Goal: Task Accomplishment & Management: Manage account settings

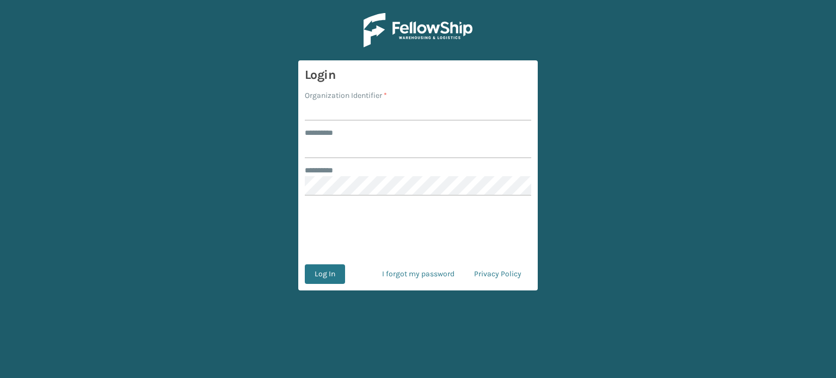
click at [364, 109] on input "Organization Identifier *" at bounding box center [418, 111] width 226 height 20
type input "SuperAdminOrganization"
click at [357, 148] on input "******** *" at bounding box center [418, 149] width 226 height 20
type input "*****"
click at [324, 278] on button "Log In" at bounding box center [325, 275] width 40 height 20
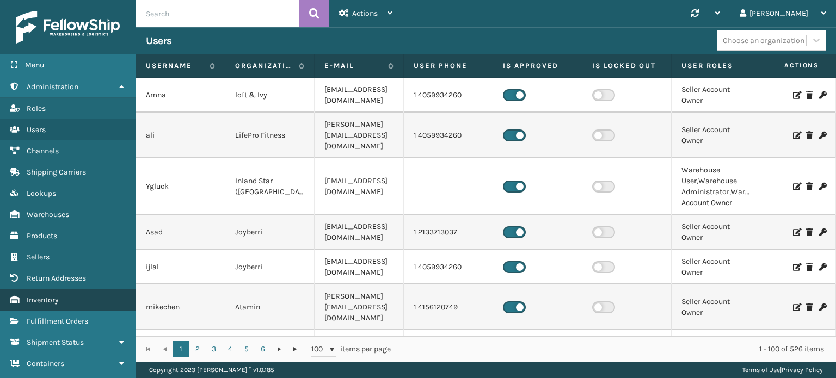
click at [36, 292] on link "Inventory" at bounding box center [68, 300] width 136 height 21
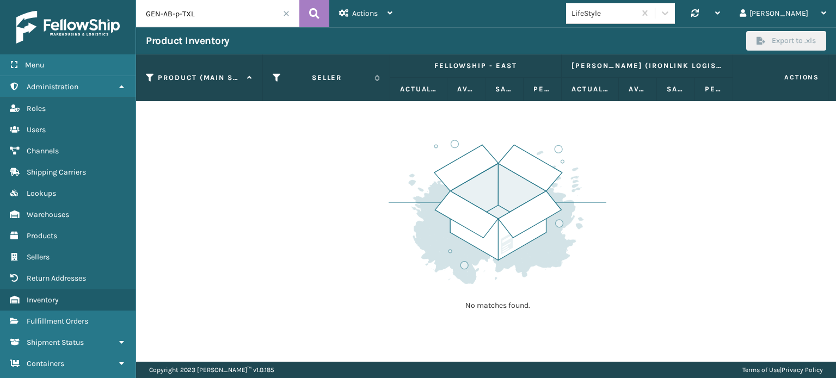
drag, startPoint x: 210, startPoint y: 13, endPoint x: 123, endPoint y: 17, distance: 87.2
click at [123, 0] on div "Menu Administration Roles Users Channels Shipping Carriers Lookups Warehouses P…" at bounding box center [418, 0] width 836 height 0
type input "TL-CLA-CRM"
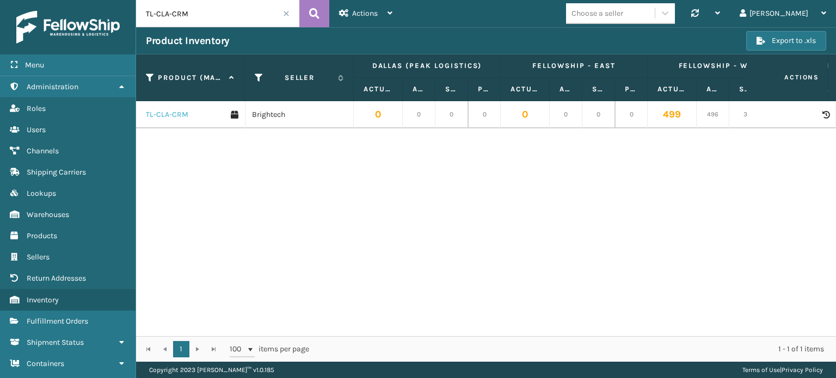
click at [158, 111] on link "TL-CLA-CRM" at bounding box center [167, 114] width 42 height 11
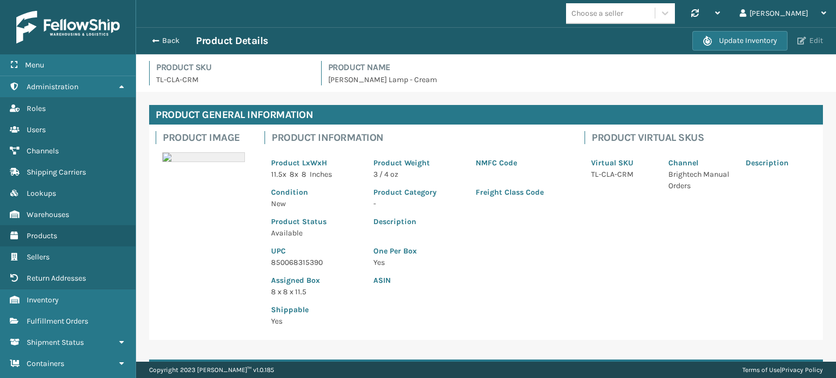
click at [810, 43] on button "Edit" at bounding box center [810, 41] width 32 height 10
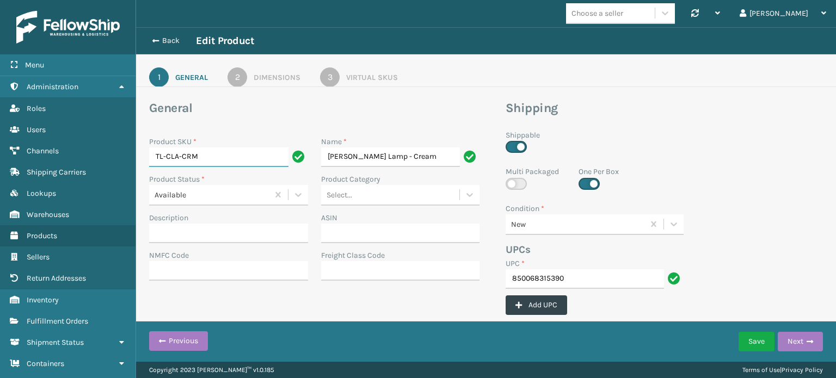
click at [237, 158] on input "TL-CLA-CRM" at bounding box center [218, 158] width 139 height 20
type input "TL-CLA-CRME"
click at [277, 72] on div "Dimensions" at bounding box center [277, 77] width 47 height 11
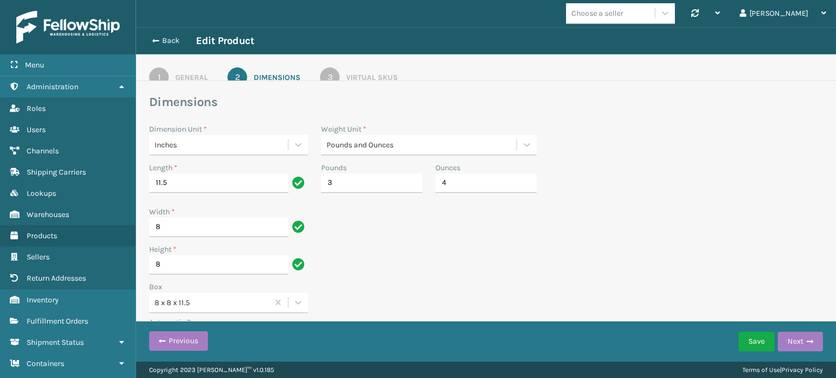
click at [359, 74] on div "Virtual SKUs" at bounding box center [372, 77] width 52 height 11
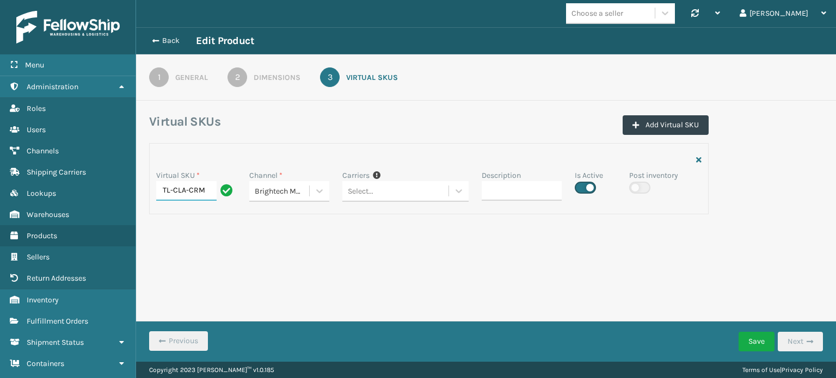
click at [207, 186] on input "TL-CLA-CRM" at bounding box center [186, 191] width 60 height 20
type input "TL-CLA-CRME"
click at [760, 344] on button "Save" at bounding box center [757, 342] width 36 height 20
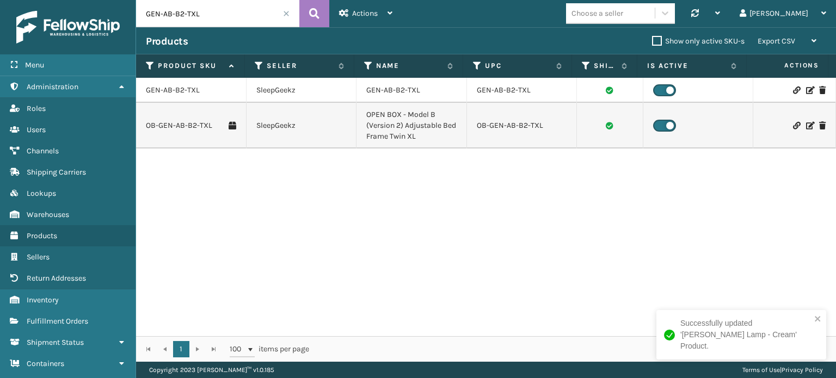
click at [246, 25] on input "GEN-AB-B2-TXL" at bounding box center [217, 13] width 163 height 27
drag, startPoint x: 261, startPoint y: 20, endPoint x: 129, endPoint y: 19, distance: 131.8
click at [129, 0] on div "Menu Administration Roles Users Channels Shipping Carriers Lookups Warehouses P…" at bounding box center [418, 0] width 836 height 0
click at [154, 14] on input "TL-CRME" at bounding box center [217, 13] width 163 height 27
click at [156, 15] on input "TL-CRME" at bounding box center [217, 13] width 163 height 27
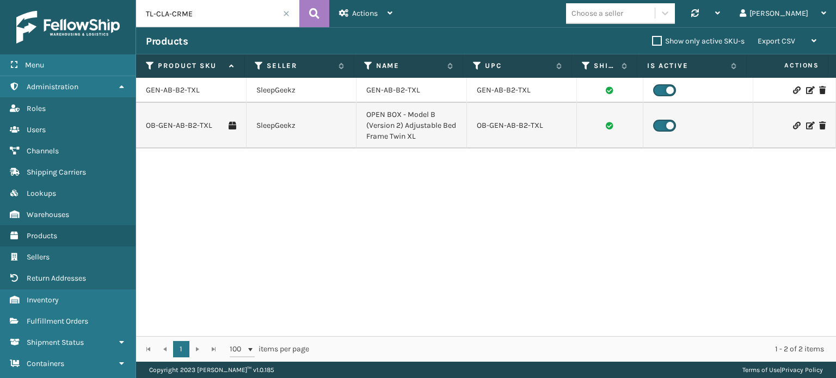
type input "TL-CLA-CRME"
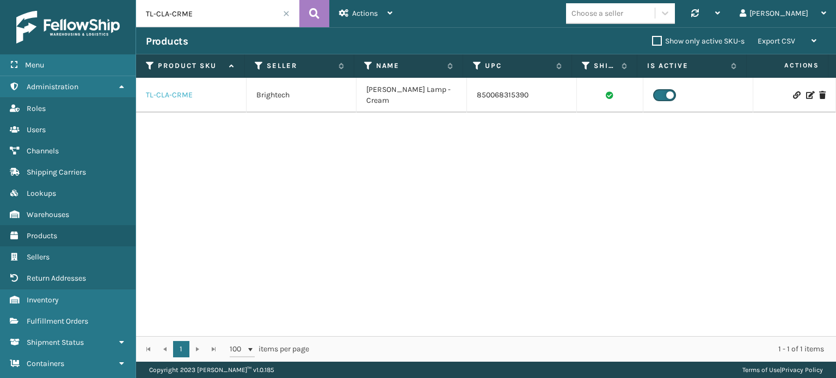
click at [158, 91] on link "TL-CLA-CRME" at bounding box center [169, 95] width 47 height 11
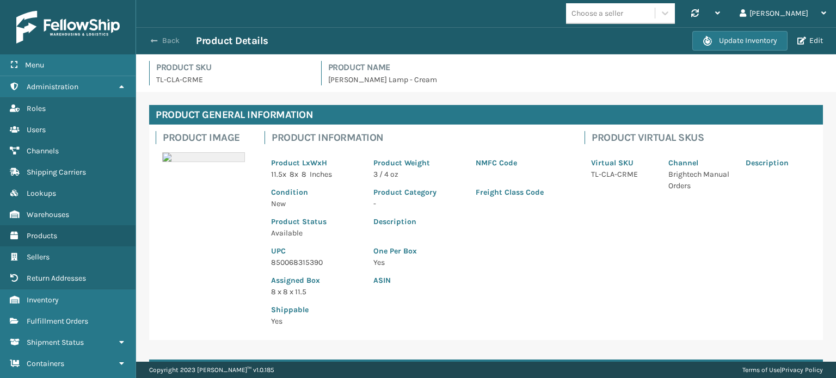
click at [170, 41] on button "Back" at bounding box center [171, 41] width 50 height 10
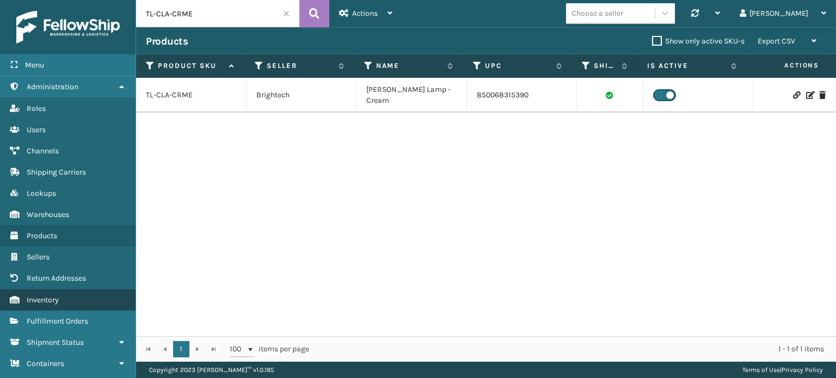
click at [51, 299] on span "Inventory" at bounding box center [43, 300] width 32 height 9
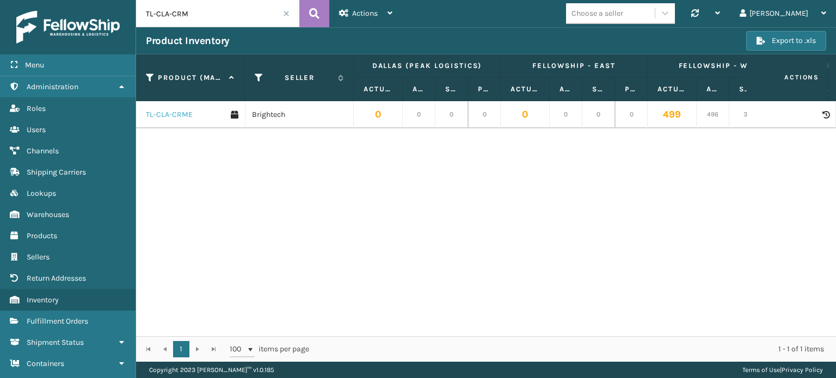
click at [168, 117] on link "TL-CLA-CRME" at bounding box center [169, 114] width 47 height 11
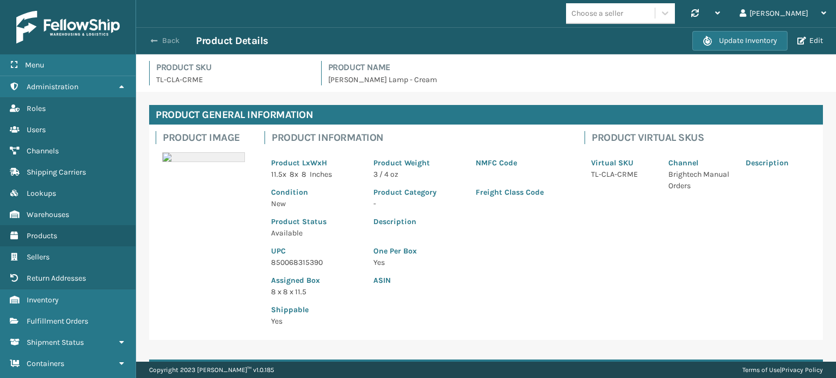
click at [172, 38] on button "Back" at bounding box center [171, 41] width 50 height 10
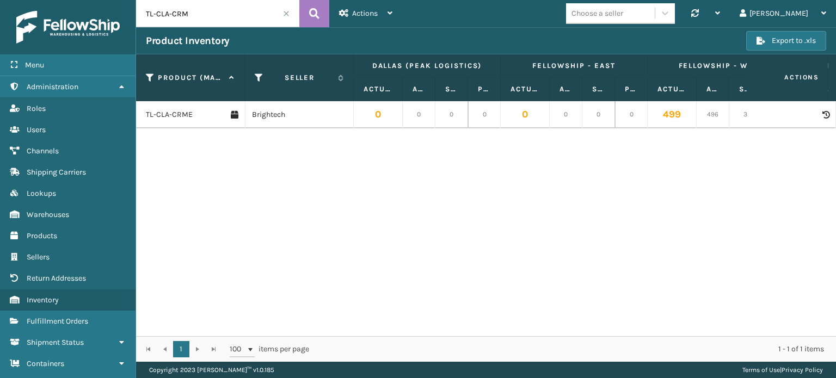
click at [52, 319] on span "Fulfillment Orders" at bounding box center [58, 321] width 62 height 9
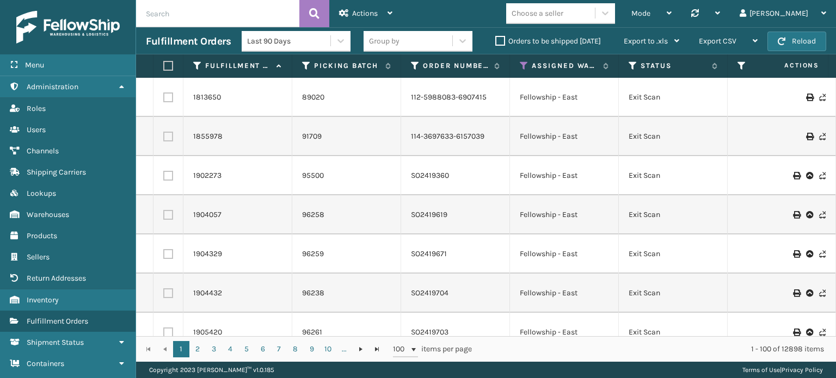
click at [205, 22] on input "text" at bounding box center [217, 13] width 163 height 27
click at [305, 17] on button at bounding box center [314, 13] width 30 height 27
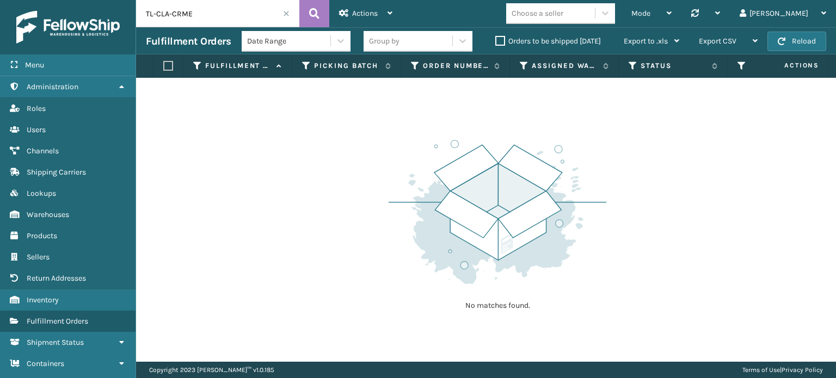
click at [195, 10] on input "TL-CLA-CRME" at bounding box center [217, 13] width 163 height 27
type input "TL-CLA-CRM"
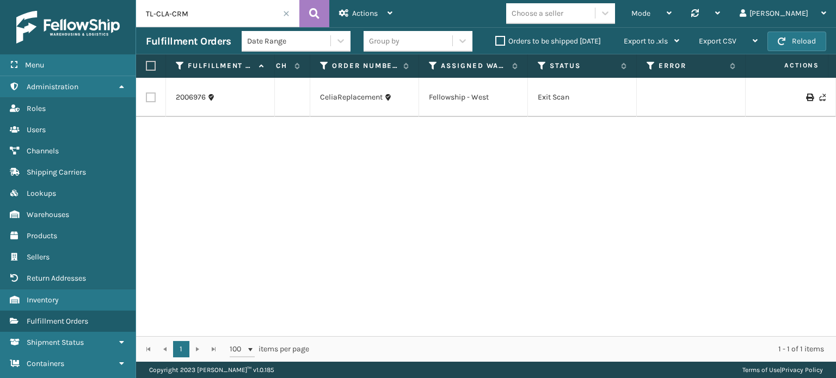
click at [287, 13] on span at bounding box center [286, 13] width 7 height 7
